Goal: Information Seeking & Learning: Learn about a topic

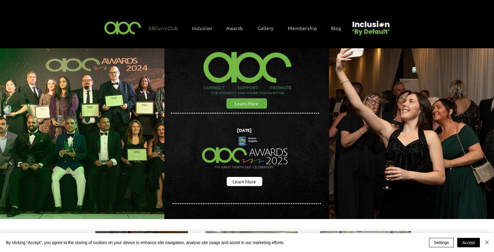
click at [156, 26] on span "ABCurryClub" at bounding box center [163, 28] width 29 height 6
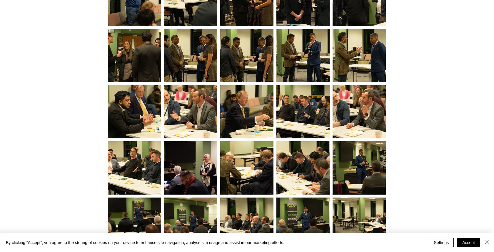
scroll to position [1156, 0]
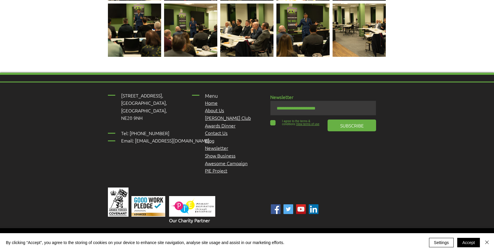
click at [217, 106] on p "About Us" at bounding box center [228, 110] width 47 height 8
click at [217, 107] on span "About Us" at bounding box center [214, 110] width 19 height 6
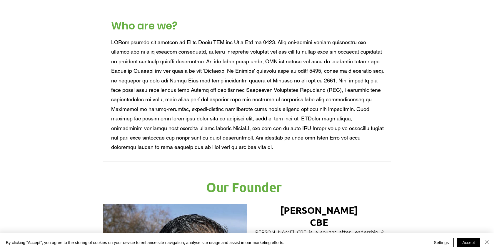
scroll to position [226, 0]
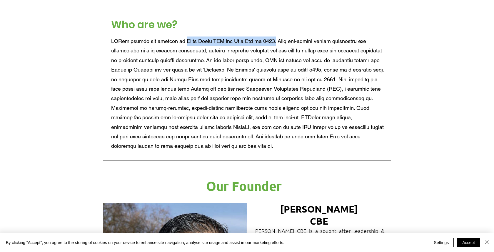
drag, startPoint x: 186, startPoint y: 41, endPoint x: 276, endPoint y: 42, distance: 90.9
click at [276, 42] on span at bounding box center [248, 93] width 274 height 111
copy span "[PERSON_NAME] CBE and [PERSON_NAME] in [DATE]."
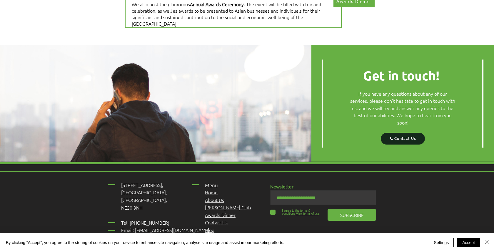
scroll to position [687, 0]
